Goal: Transaction & Acquisition: Purchase product/service

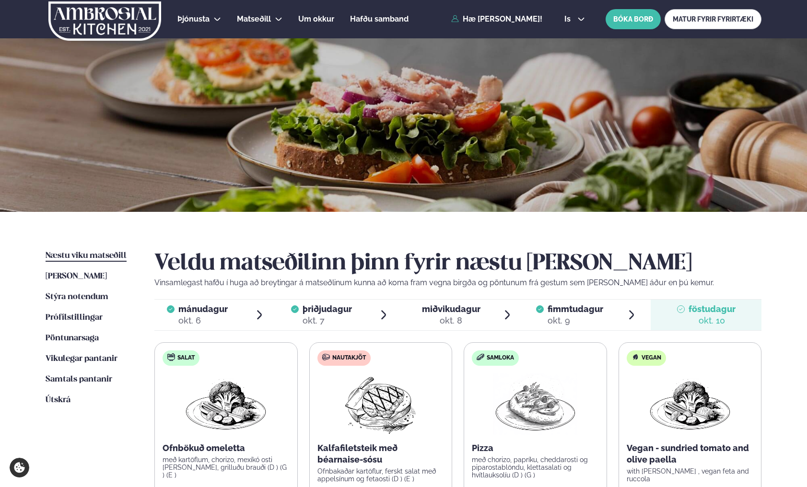
click at [69, 252] on span "Næstu viku matseðill" at bounding box center [86, 256] width 81 height 8
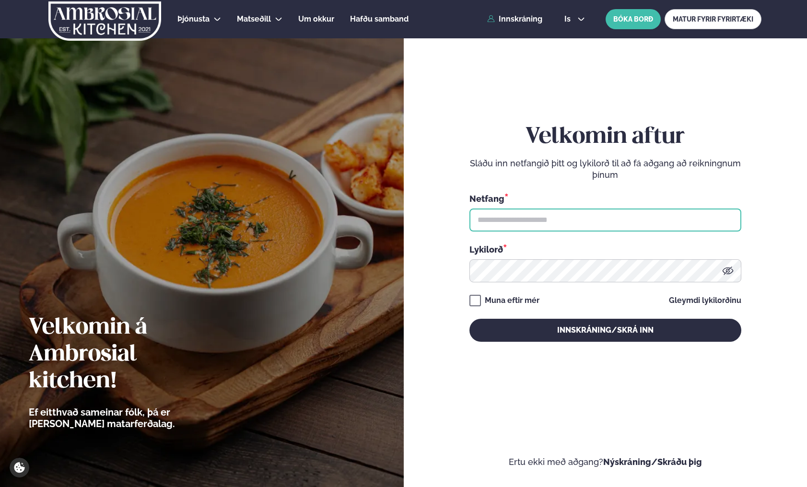
type input "**********"
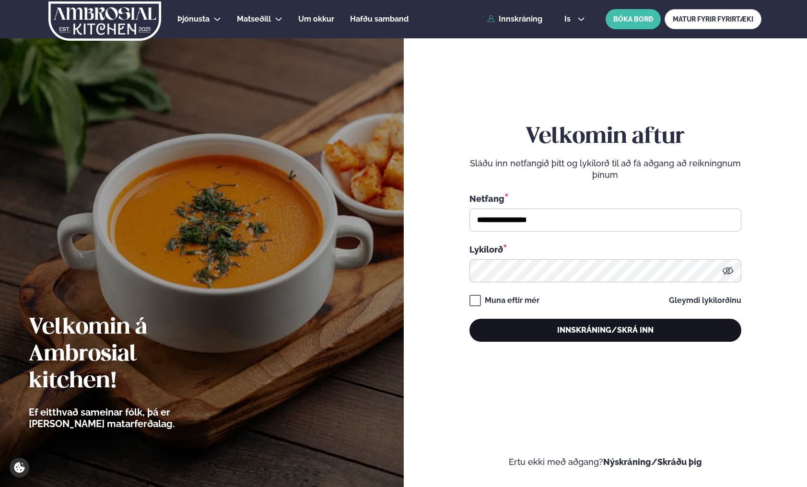
click at [509, 328] on button "Innskráning/Skrá inn" at bounding box center [605, 330] width 272 height 23
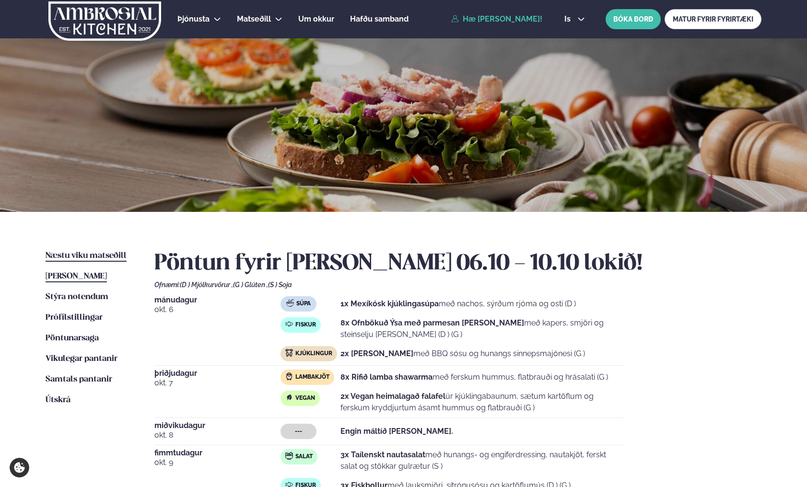
click at [90, 255] on span "Næstu viku matseðill" at bounding box center [86, 256] width 81 height 8
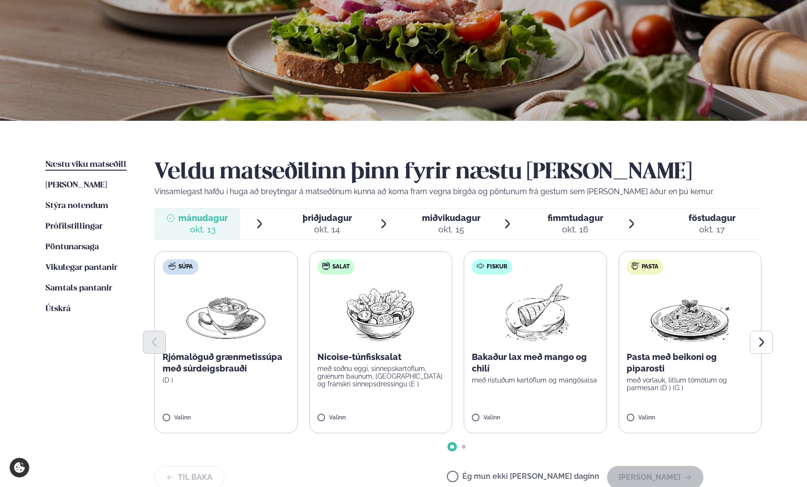
scroll to position [93, 0]
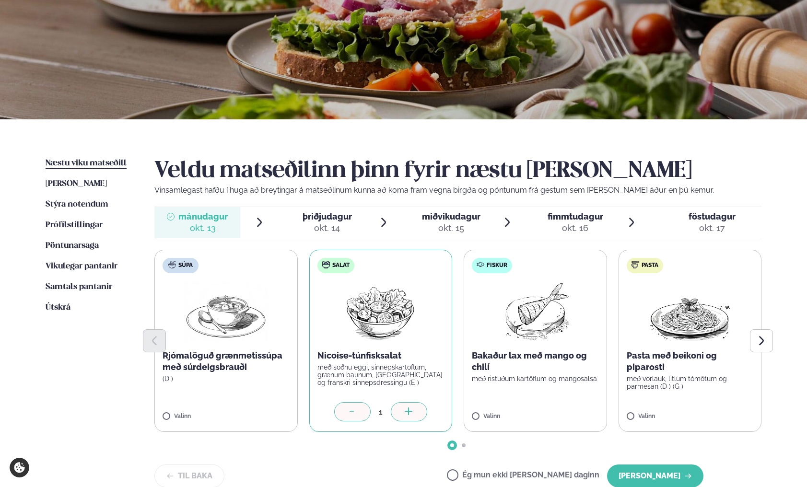
click at [408, 411] on icon at bounding box center [409, 411] width 8 height 1
click at [561, 408] on icon at bounding box center [563, 412] width 10 height 10
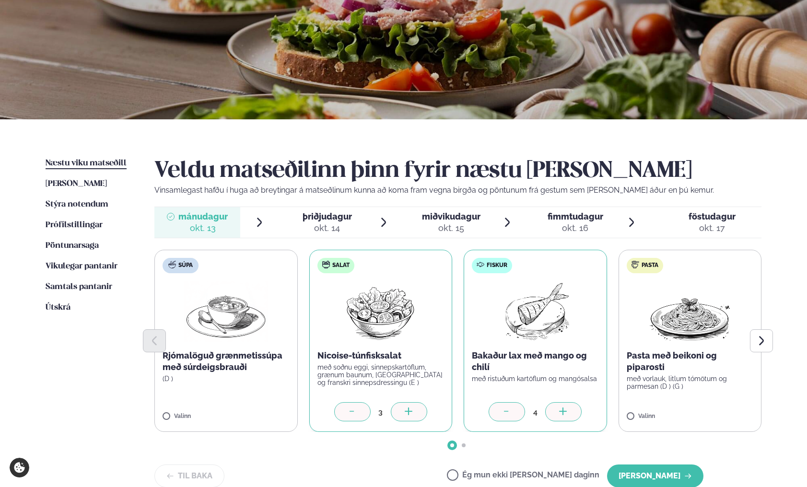
click at [561, 408] on icon at bounding box center [563, 412] width 10 height 10
click at [717, 410] on icon at bounding box center [717, 411] width 1 height 8
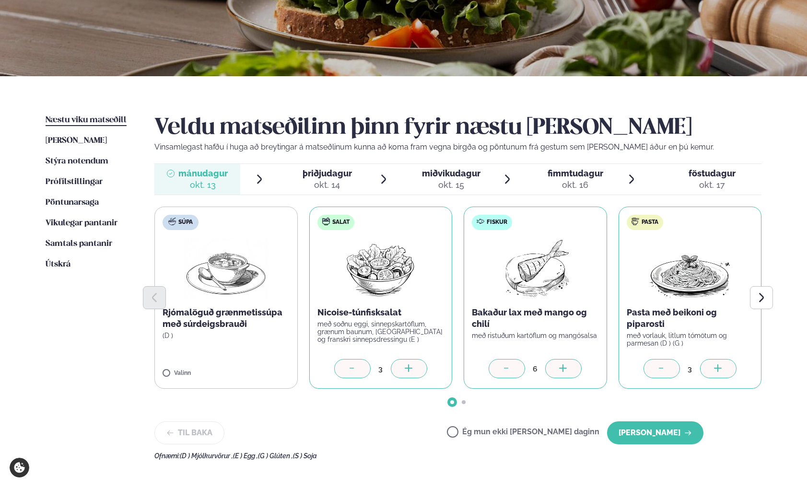
scroll to position [137, 0]
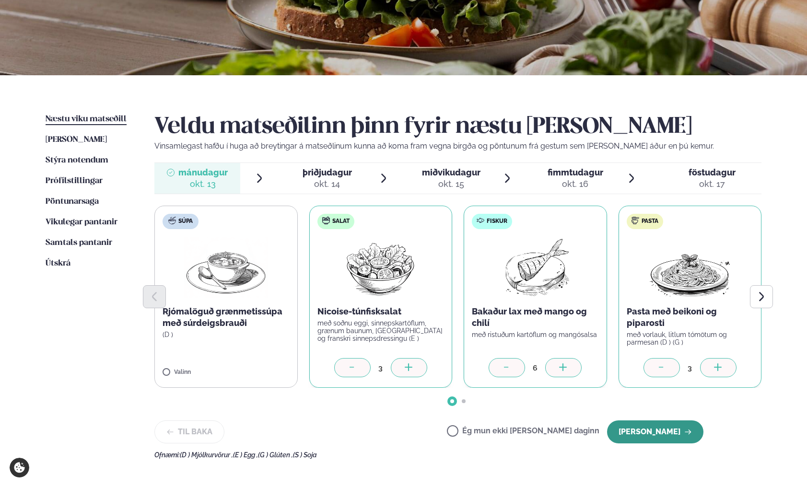
click at [655, 430] on button "[PERSON_NAME]" at bounding box center [655, 431] width 96 height 23
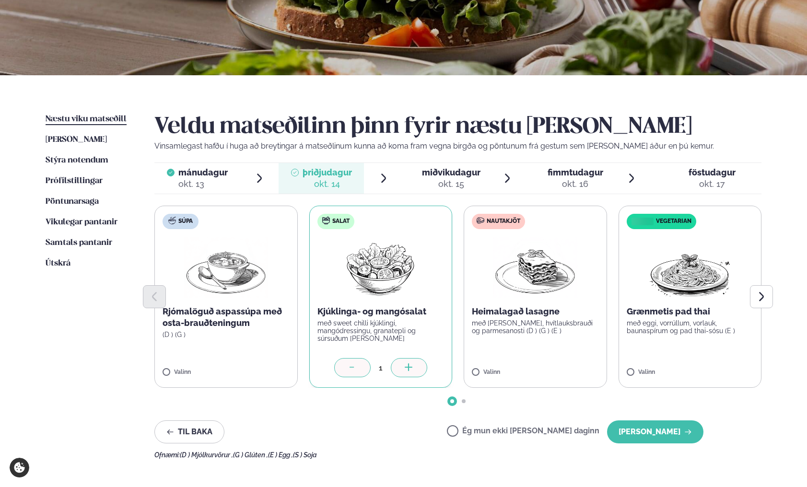
click at [409, 367] on icon at bounding box center [409, 367] width 8 height 1
click at [561, 367] on icon at bounding box center [563, 367] width 8 height 1
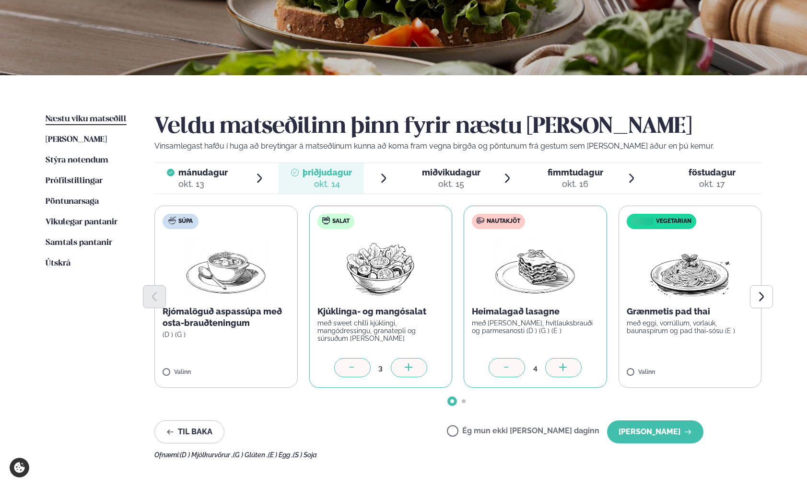
click at [561, 367] on icon at bounding box center [563, 367] width 8 height 1
click at [716, 364] on icon at bounding box center [718, 368] width 10 height 10
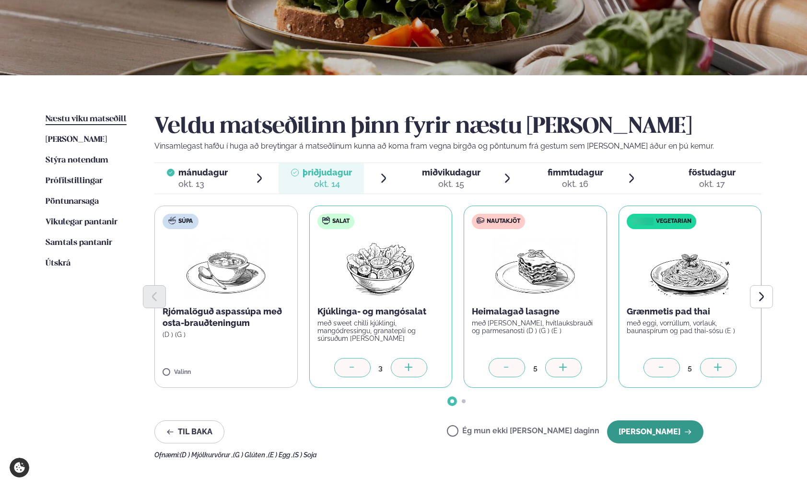
click at [667, 430] on button "[PERSON_NAME]" at bounding box center [655, 431] width 96 height 23
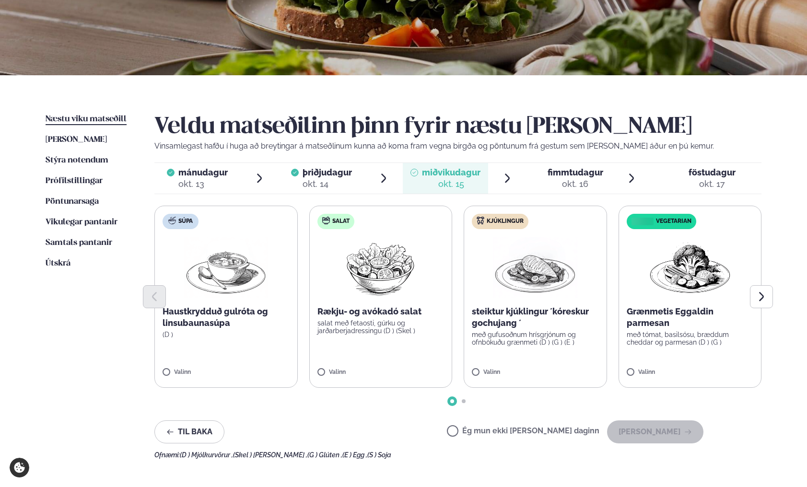
click at [578, 181] on div "okt. 16" at bounding box center [575, 184] width 56 height 12
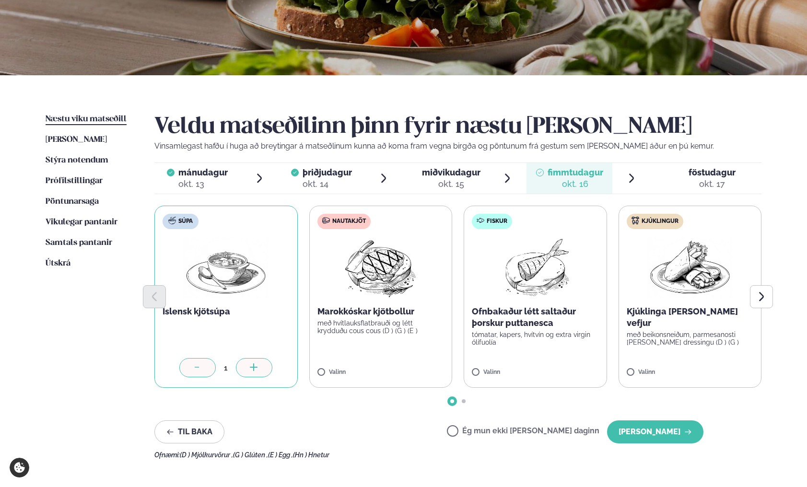
click at [254, 367] on icon at bounding box center [254, 367] width 8 height 1
click at [409, 365] on icon at bounding box center [409, 368] width 10 height 10
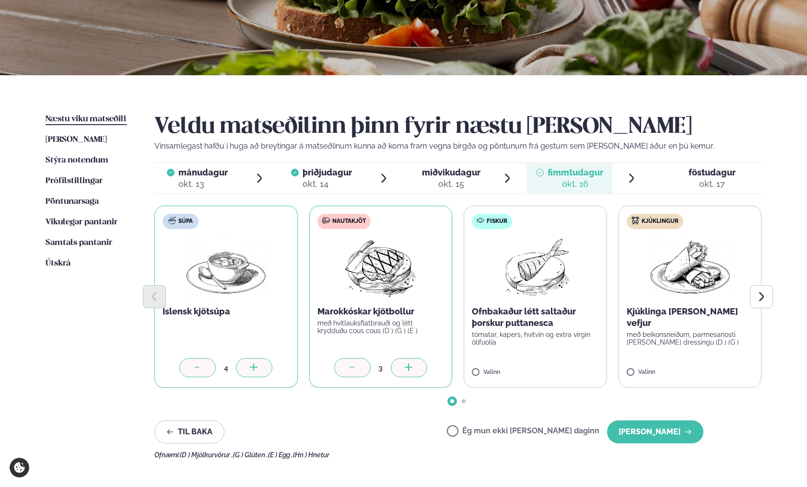
click at [409, 365] on icon at bounding box center [409, 368] width 10 height 10
click at [650, 437] on button "[PERSON_NAME]" at bounding box center [655, 431] width 96 height 23
